Goal: Task Accomplishment & Management: Manage account settings

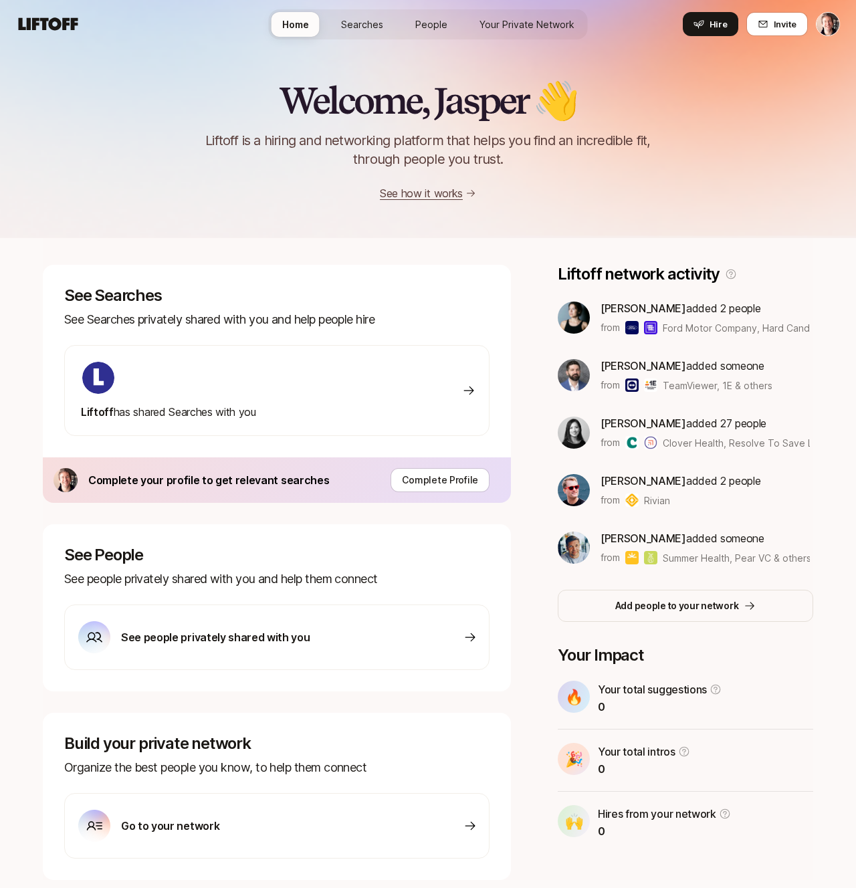
click at [842, 23] on nav "Home Searches People Your Private Network Hire Hire Invite" at bounding box center [428, 24] width 856 height 48
click at [829, 27] on html "Home Searches People Your Private Network Hire Home Searches People Your Privat…" at bounding box center [428, 444] width 856 height 888
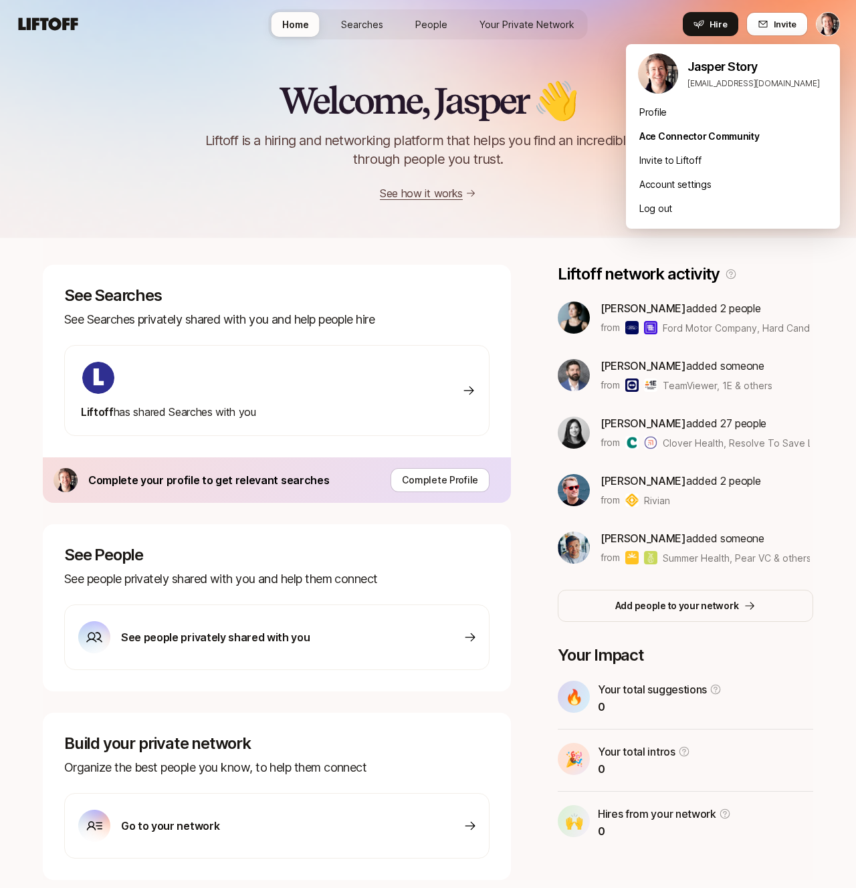
click at [706, 35] on html "Home Searches People Your Private Network Hire Home Searches People Your Privat…" at bounding box center [428, 444] width 856 height 888
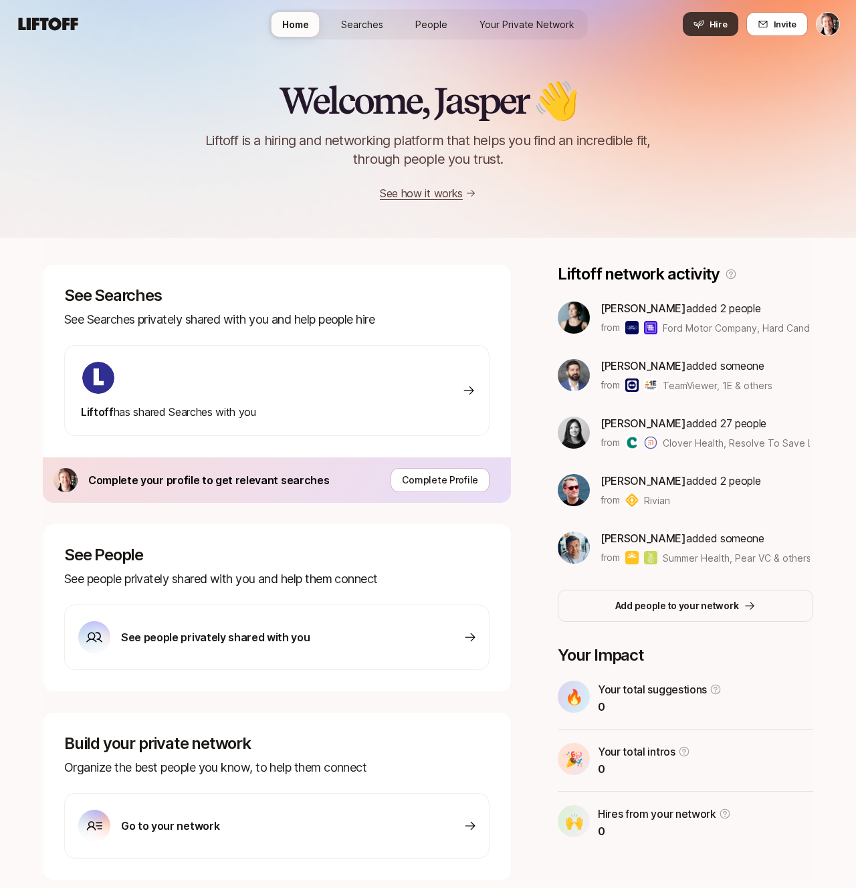
click at [700, 27] on icon at bounding box center [699, 25] width 10 height 8
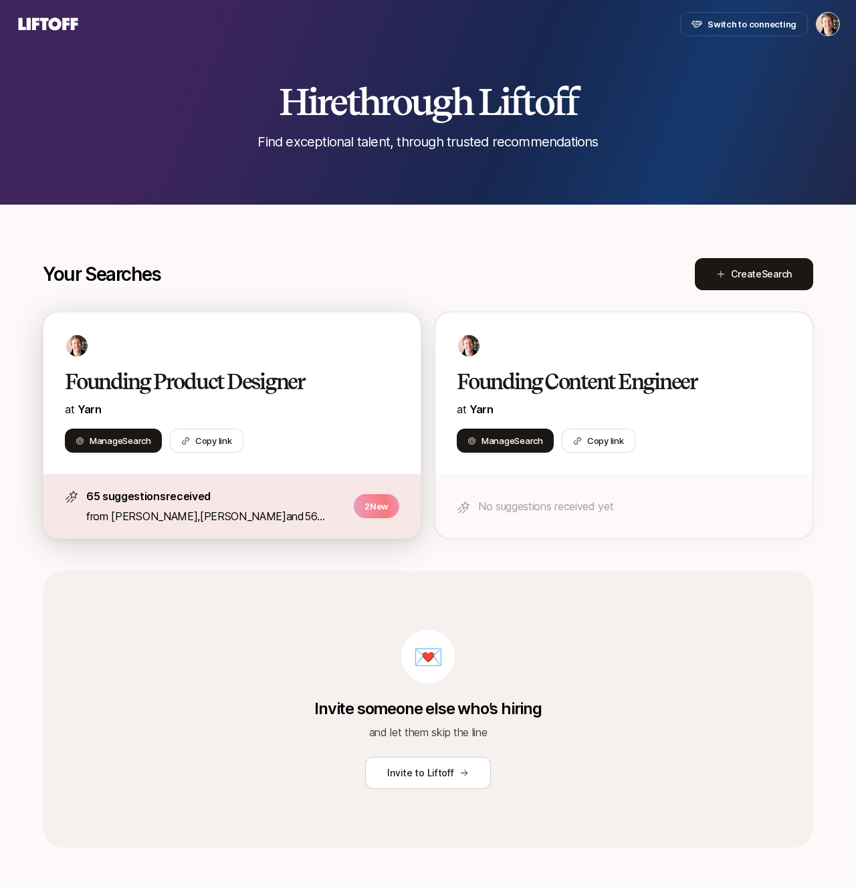
click at [371, 369] on div "Founding Product Designer at [GEOGRAPHIC_DATA]" at bounding box center [232, 393] width 334 height 49
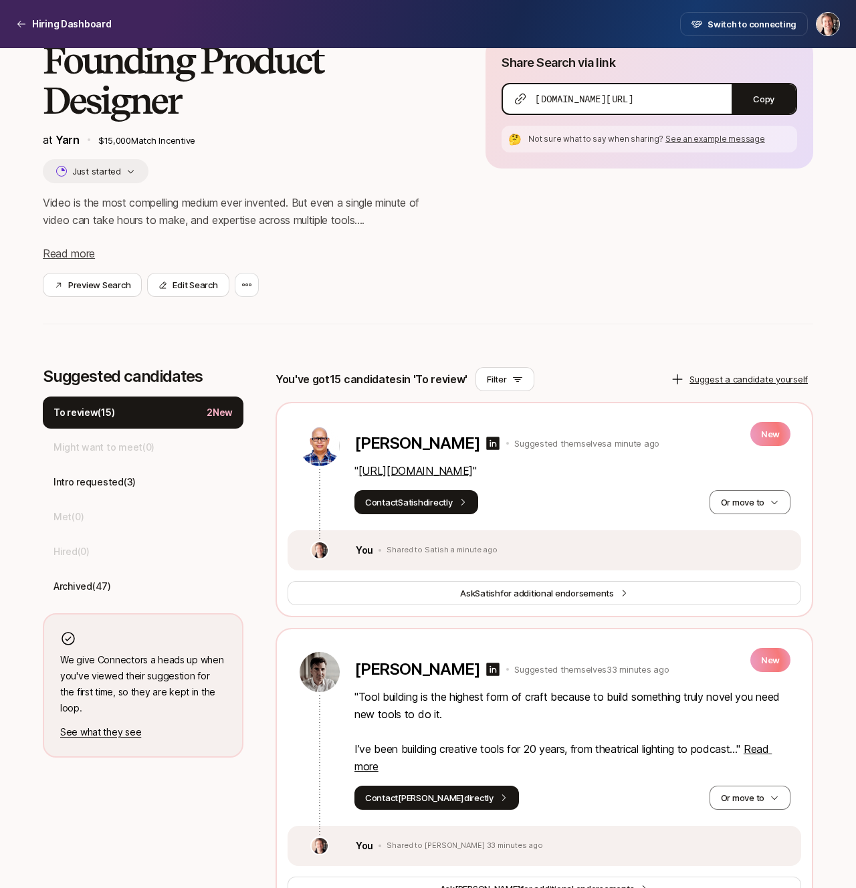
scroll to position [90, 0]
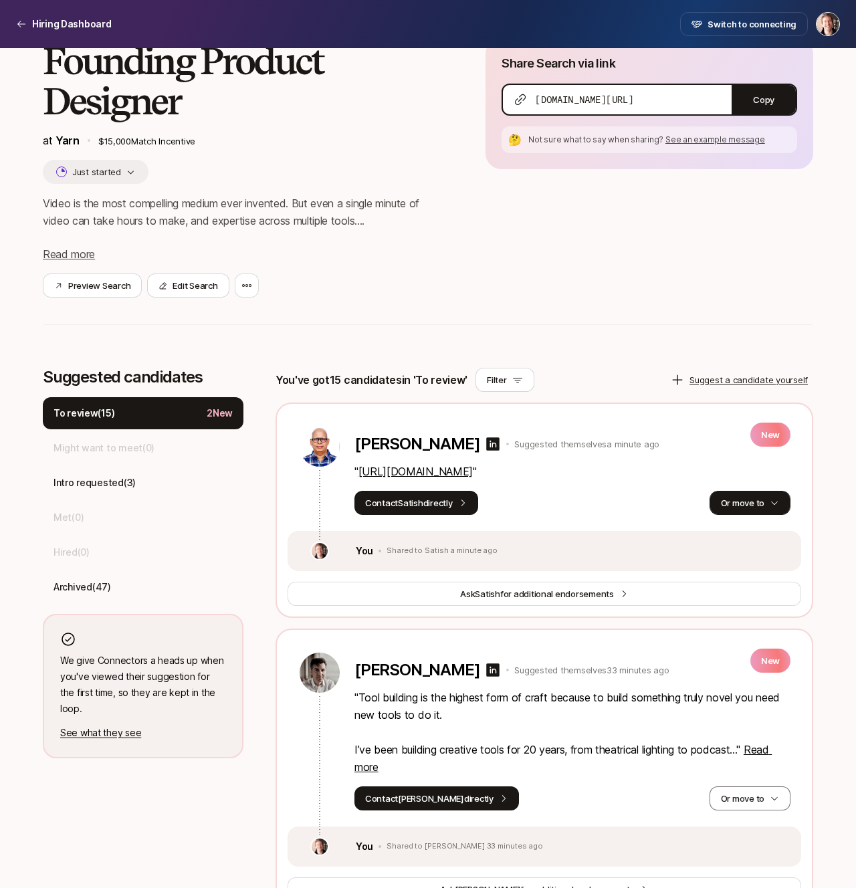
click at [722, 509] on button "Or move to" at bounding box center [750, 503] width 81 height 24
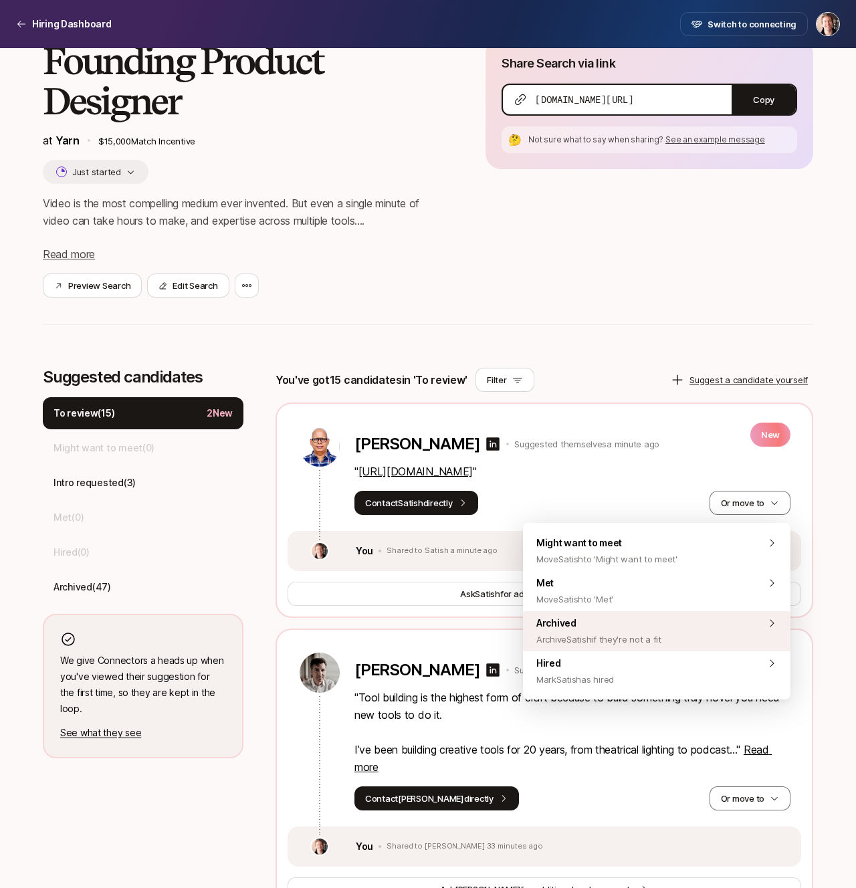
click at [629, 636] on span "Archive Satish if they're not a fit" at bounding box center [598, 639] width 125 height 16
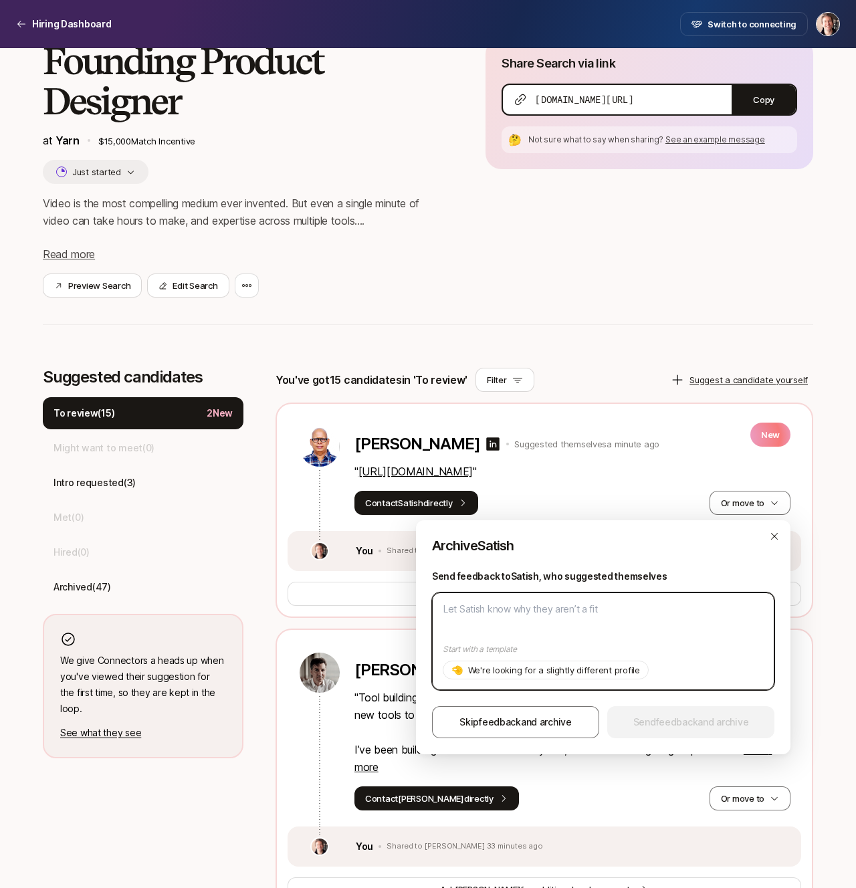
click at [582, 614] on textarea at bounding box center [603, 642] width 342 height 98
paste textarea "Unfortunately we’re looking for designers already based in [GEOGRAPHIC_DATA]! T…"
type textarea "Unfortunately we’re looking for designers already based in [GEOGRAPHIC_DATA]! T…"
type textarea "x"
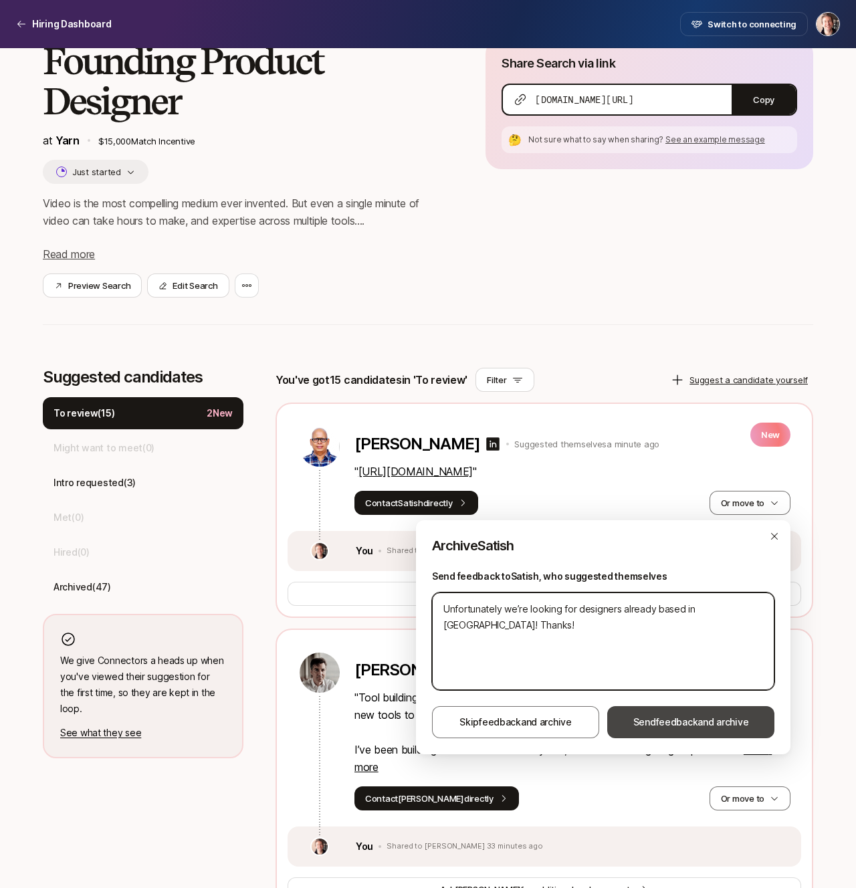
type textarea "Unfortunately we’re looking for designers already based in [GEOGRAPHIC_DATA]! T…"
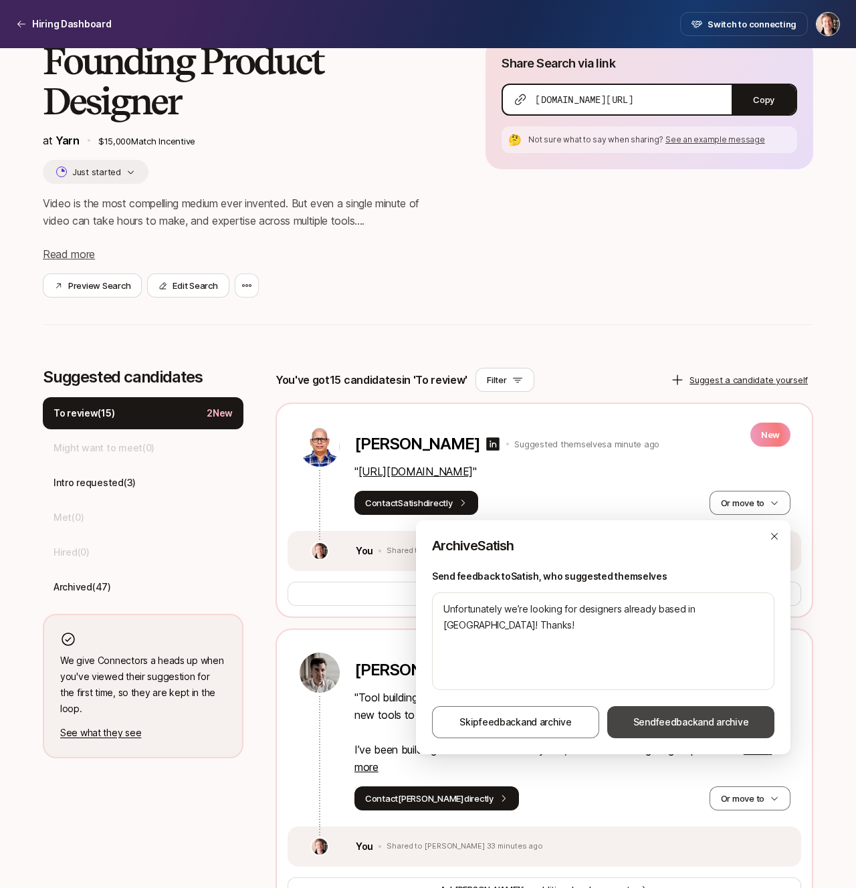
click at [667, 730] on button "Send feedback and archive" at bounding box center [690, 722] width 167 height 32
type textarea "x"
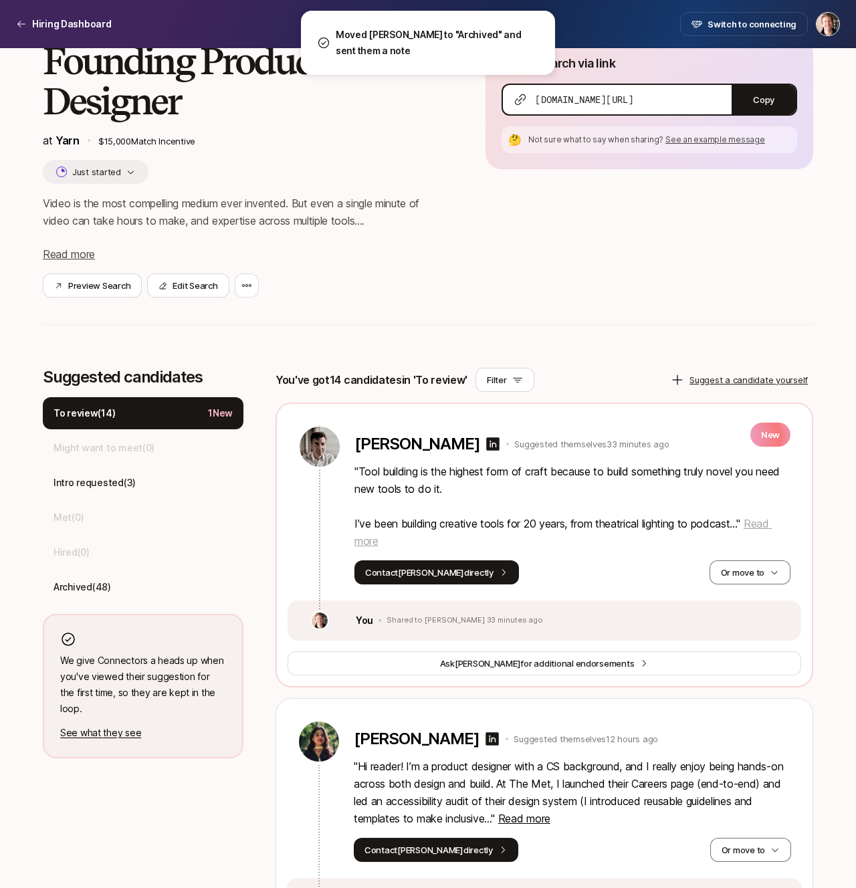
click at [767, 519] on span "Read more" at bounding box center [563, 532] width 417 height 31
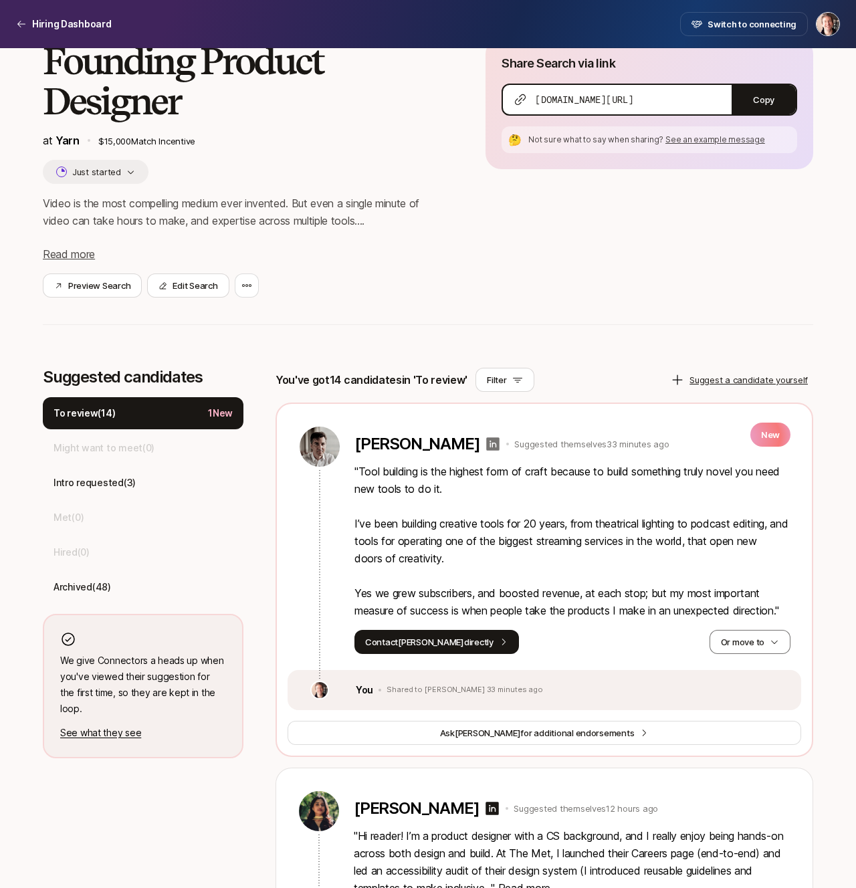
click at [487, 441] on icon at bounding box center [493, 443] width 13 height 13
click at [492, 591] on p "" Tool building is the highest form of craft because to build something truly n…" at bounding box center [573, 541] width 436 height 157
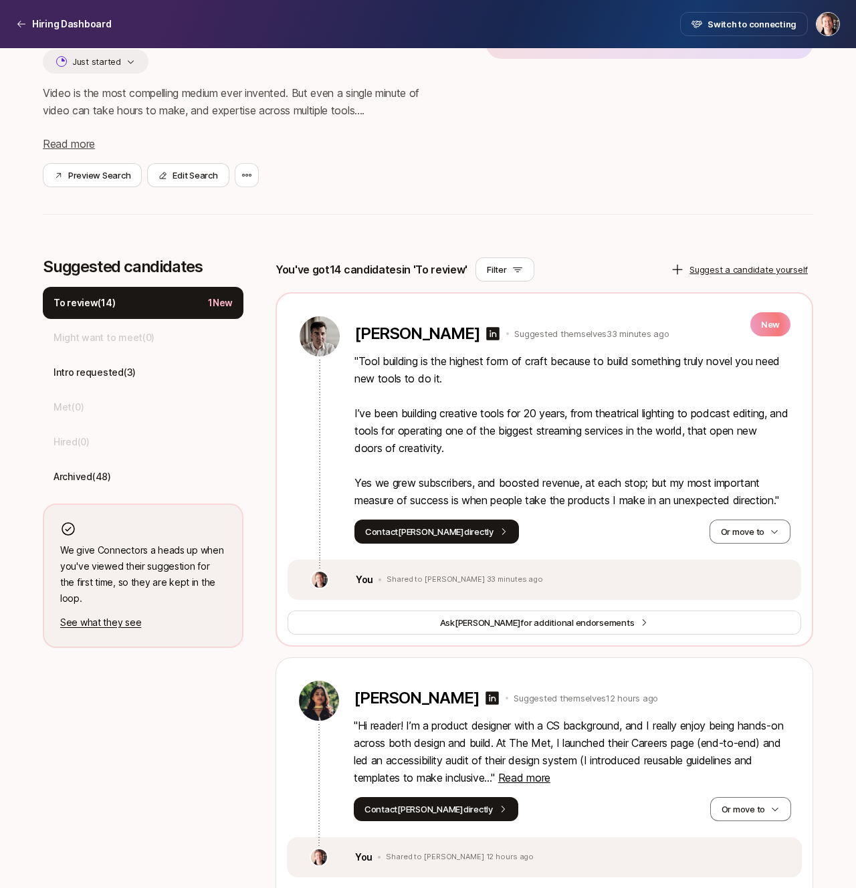
scroll to position [397, 0]
